Goal: Task Accomplishment & Management: Manage account settings

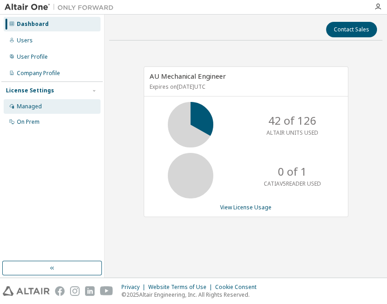
click at [25, 105] on div "Managed" at bounding box center [29, 106] width 25 height 7
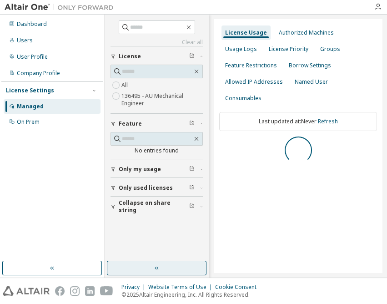
click at [138, 261] on button "button" at bounding box center [157, 268] width 100 height 15
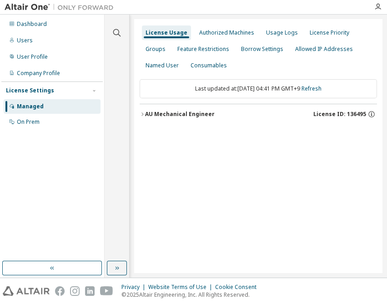
click at [190, 110] on div "AU Mechanical Engineer" at bounding box center [180, 113] width 70 height 7
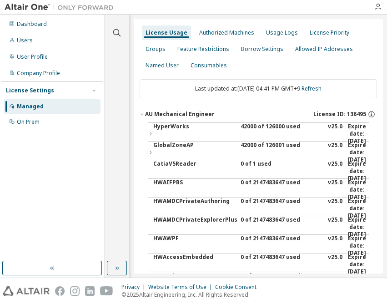
click at [251, 123] on div "42000 of 126000 used" at bounding box center [282, 134] width 82 height 22
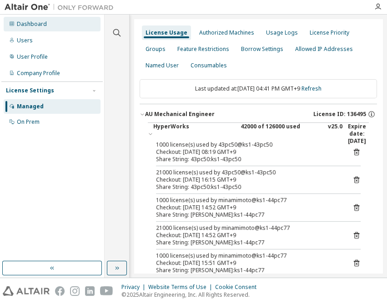
click at [14, 23] on icon at bounding box center [11, 23] width 5 height 5
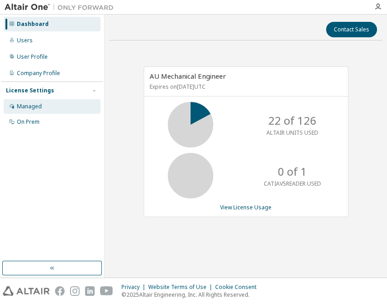
click at [44, 103] on div "Managed" at bounding box center [52, 106] width 97 height 15
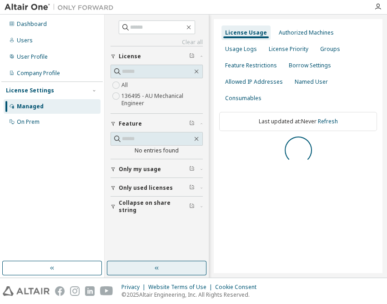
click at [147, 266] on button "button" at bounding box center [157, 268] width 100 height 15
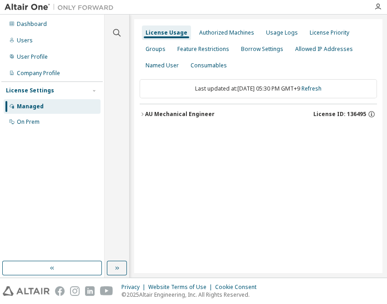
drag, startPoint x: 200, startPoint y: 120, endPoint x: 196, endPoint y: 115, distance: 6.2
click at [200, 120] on button "AU Mechanical Engineer License ID: 136495" at bounding box center [258, 114] width 237 height 20
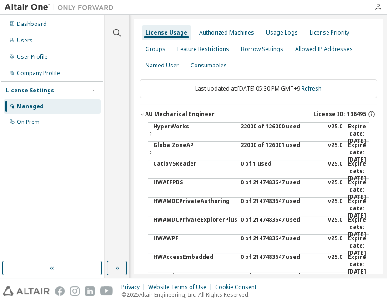
click at [196, 114] on div "AU Mechanical Engineer" at bounding box center [180, 113] width 70 height 7
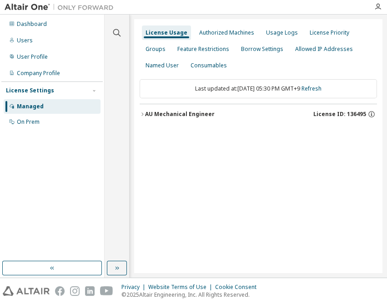
click at [193, 111] on div "AU Mechanical Engineer" at bounding box center [180, 113] width 70 height 7
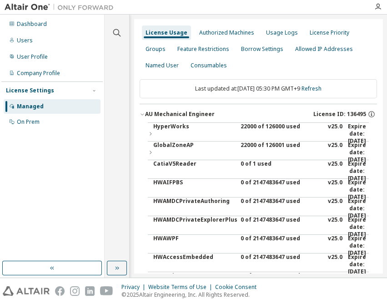
click at [276, 125] on div "22000 of 126000 used" at bounding box center [282, 134] width 82 height 22
